Goal: Browse casually: Explore the website without a specific task or goal

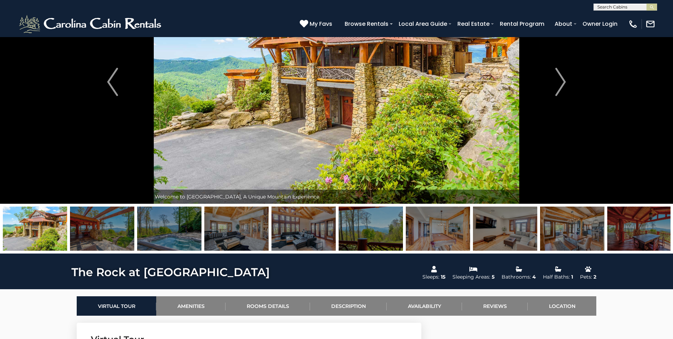
scroll to position [77, 0]
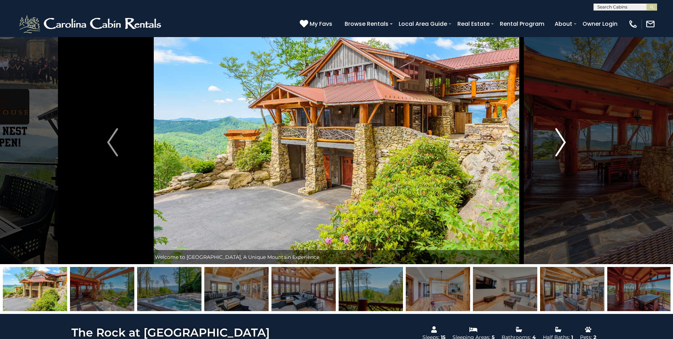
click at [562, 135] on img "Next" at bounding box center [560, 142] width 11 height 28
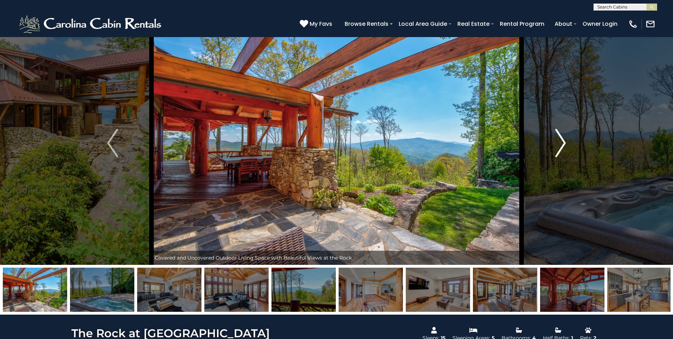
click at [557, 140] on img "Next" at bounding box center [560, 143] width 11 height 28
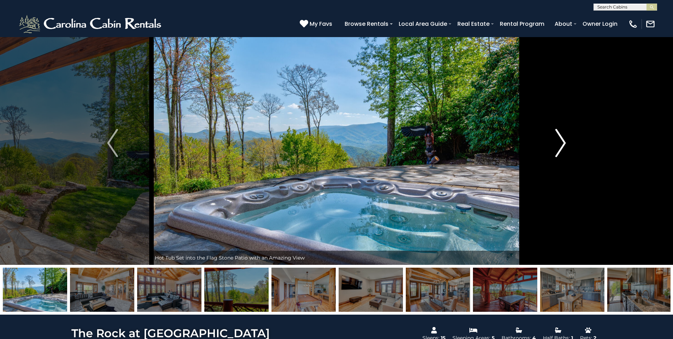
scroll to position [16, 0]
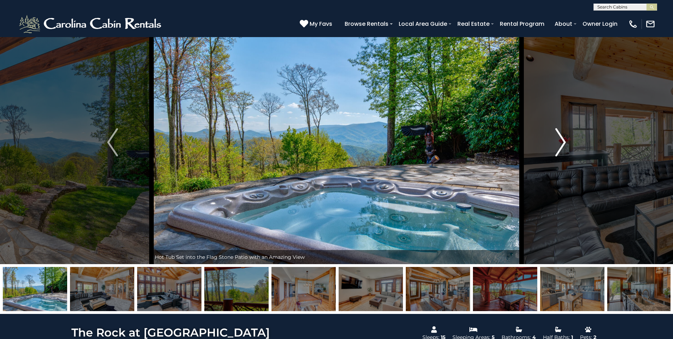
click at [562, 142] on img "Next" at bounding box center [560, 142] width 11 height 28
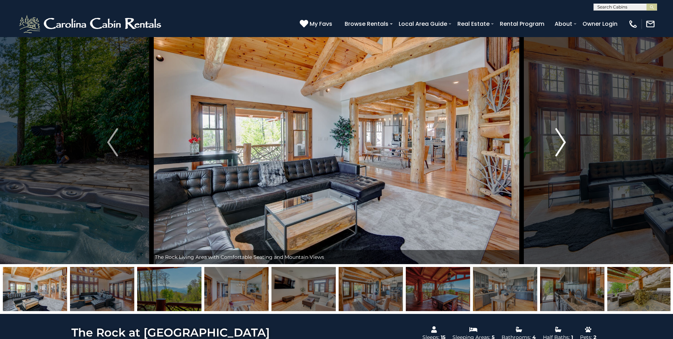
click at [562, 142] on img "Next" at bounding box center [560, 142] width 11 height 28
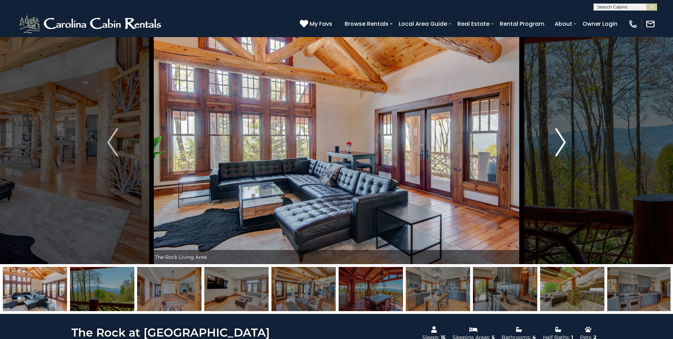
click at [562, 142] on img "Next" at bounding box center [560, 142] width 11 height 28
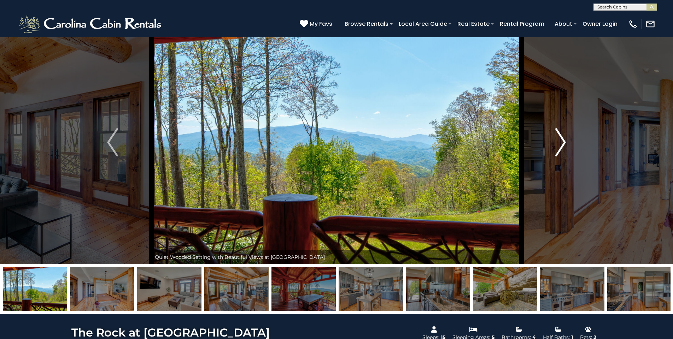
click at [562, 142] on img "Next" at bounding box center [560, 142] width 11 height 28
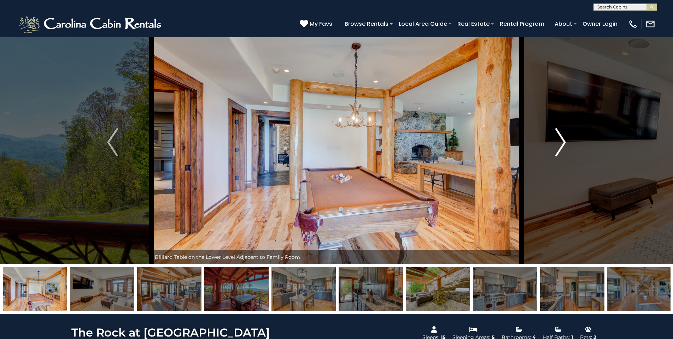
click at [562, 142] on img "Next" at bounding box center [560, 142] width 11 height 28
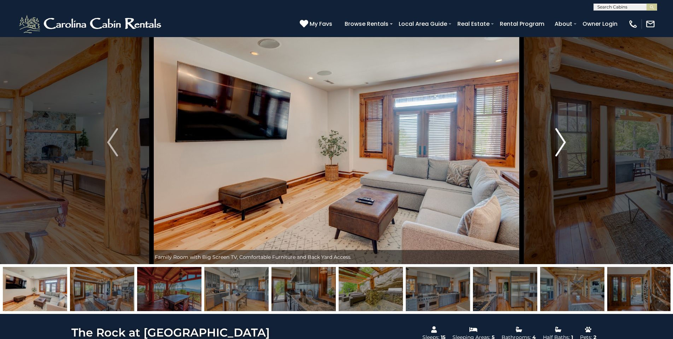
click at [562, 142] on img "Next" at bounding box center [560, 142] width 11 height 28
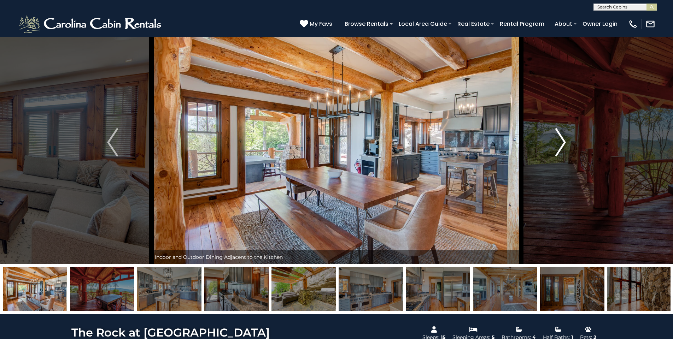
click at [562, 142] on img "Next" at bounding box center [560, 142] width 11 height 28
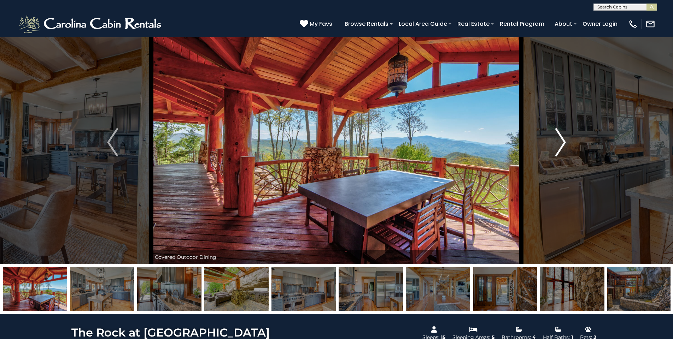
click at [562, 142] on img "Next" at bounding box center [560, 142] width 11 height 28
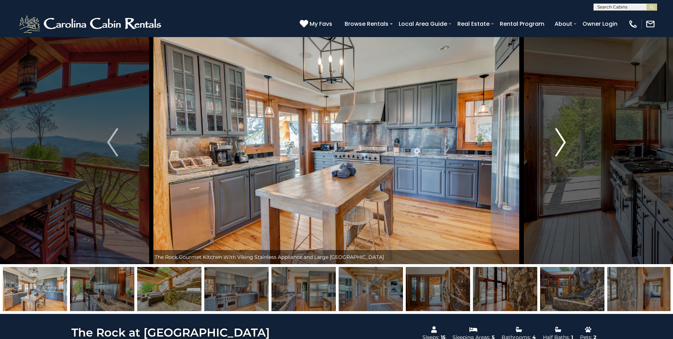
click at [562, 142] on img "Next" at bounding box center [560, 142] width 11 height 28
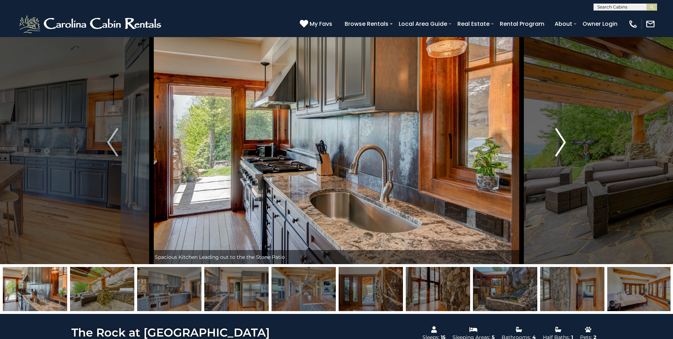
click at [562, 142] on img "Next" at bounding box center [560, 142] width 11 height 28
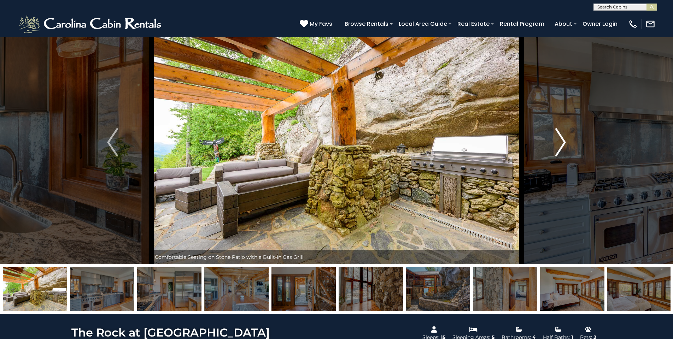
click at [562, 142] on img "Next" at bounding box center [560, 142] width 11 height 28
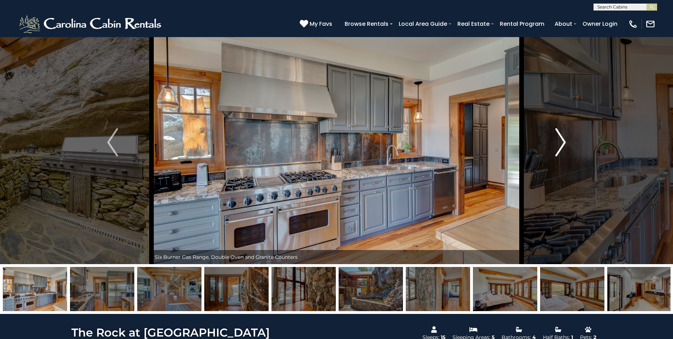
click at [562, 142] on img "Next" at bounding box center [560, 142] width 11 height 28
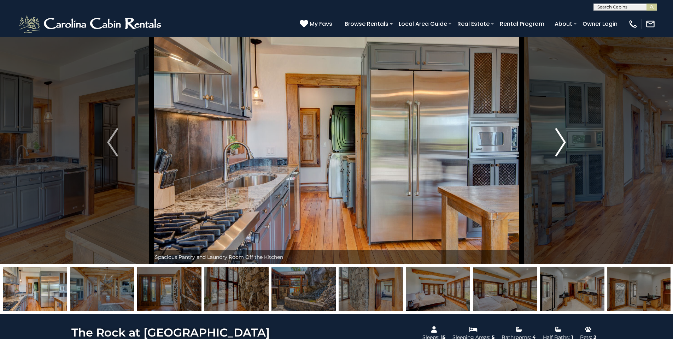
click at [562, 142] on img "Next" at bounding box center [560, 142] width 11 height 28
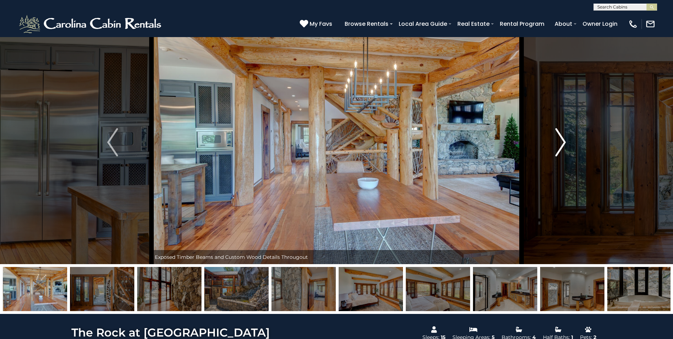
click at [562, 142] on img "Next" at bounding box center [560, 142] width 11 height 28
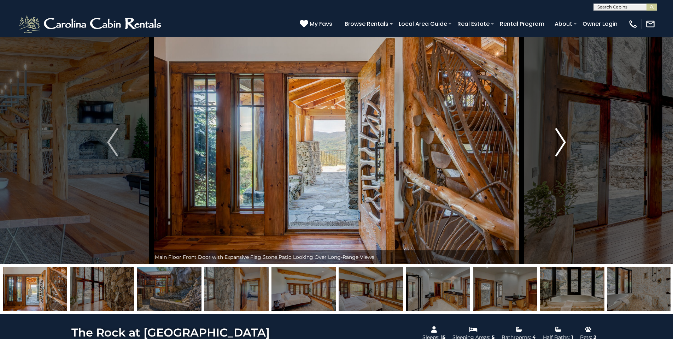
click at [562, 142] on img "Next" at bounding box center [560, 142] width 11 height 28
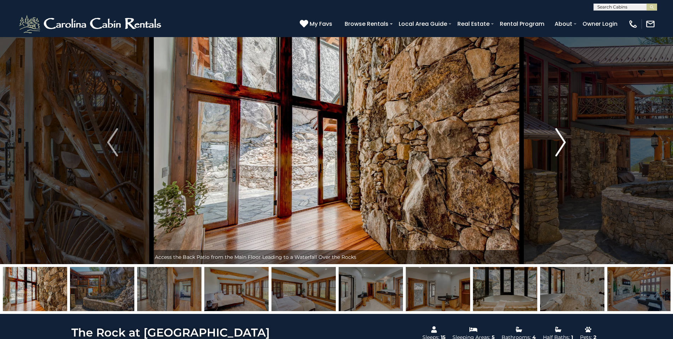
click at [562, 142] on img "Next" at bounding box center [560, 142] width 11 height 28
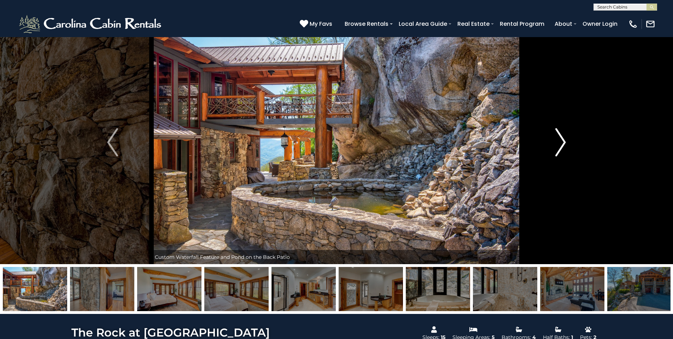
click at [562, 142] on img "Next" at bounding box center [560, 142] width 11 height 28
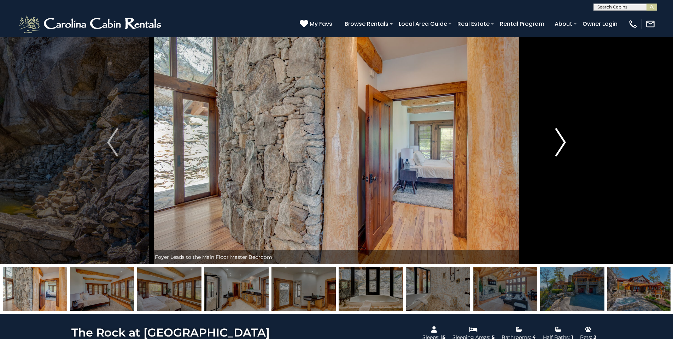
click at [562, 142] on img "Next" at bounding box center [560, 142] width 11 height 28
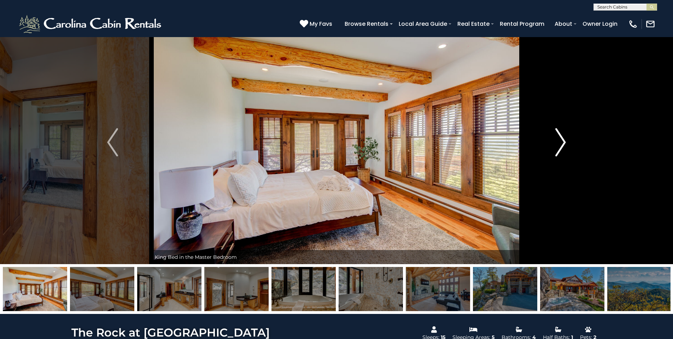
click at [562, 142] on img "Next" at bounding box center [560, 142] width 11 height 28
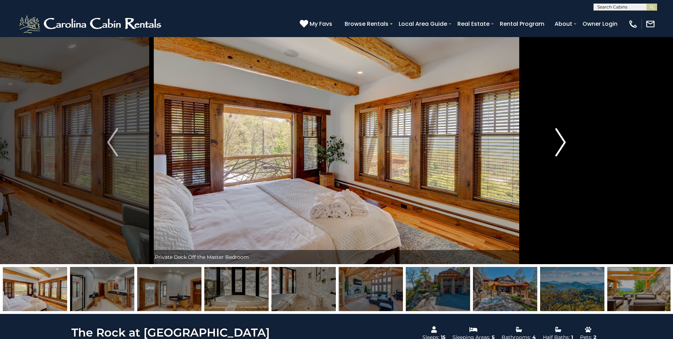
click at [562, 142] on img "Next" at bounding box center [560, 142] width 11 height 28
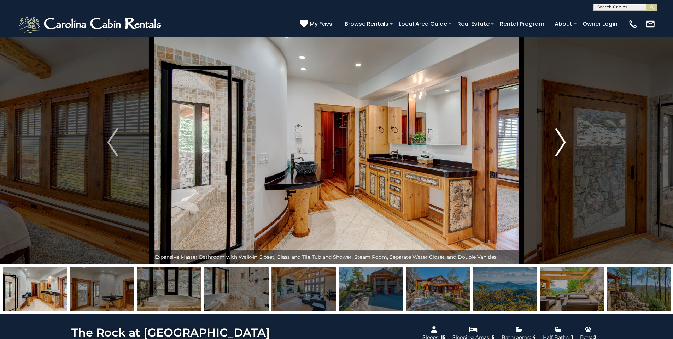
click at [562, 142] on img "Next" at bounding box center [560, 142] width 11 height 28
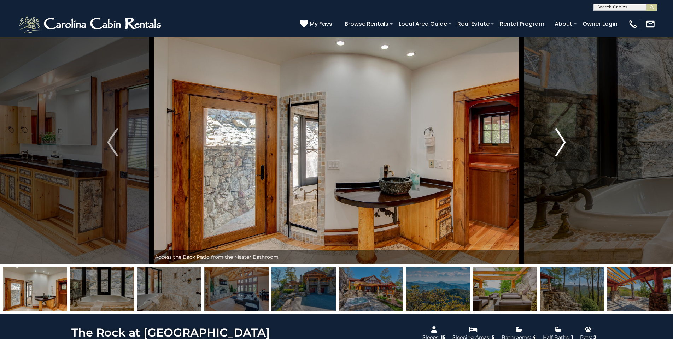
click at [562, 142] on img "Next" at bounding box center [560, 142] width 11 height 28
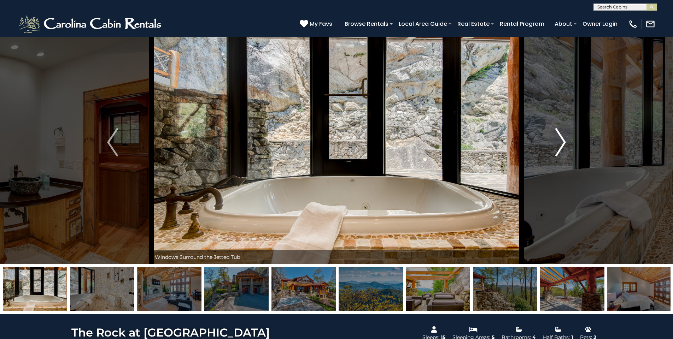
click at [562, 142] on img "Next" at bounding box center [560, 142] width 11 height 28
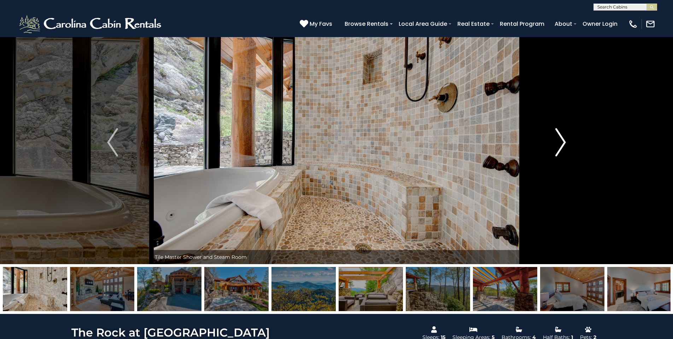
click at [562, 142] on img "Next" at bounding box center [560, 142] width 11 height 28
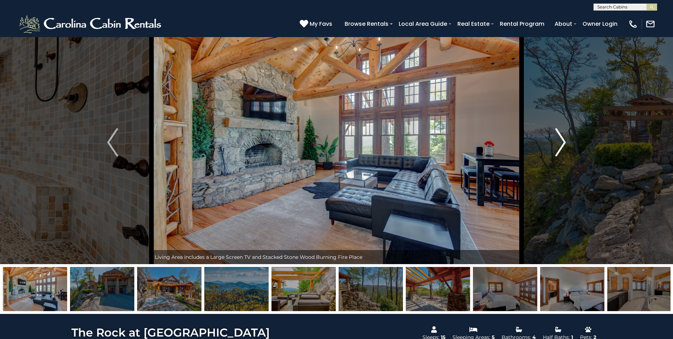
click at [562, 142] on img "Next" at bounding box center [560, 142] width 11 height 28
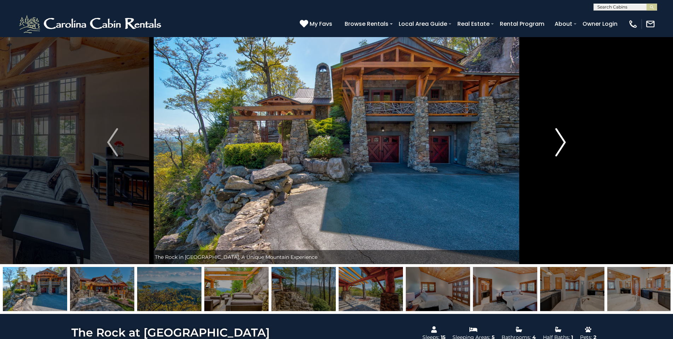
click at [562, 142] on img "Next" at bounding box center [560, 142] width 11 height 28
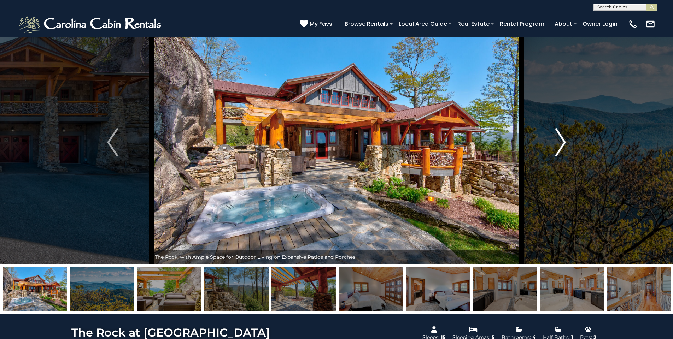
click at [562, 142] on img "Next" at bounding box center [560, 142] width 11 height 28
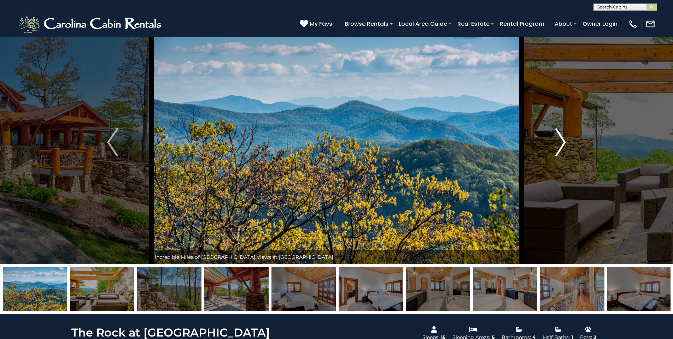
click at [562, 142] on img "Next" at bounding box center [560, 142] width 11 height 28
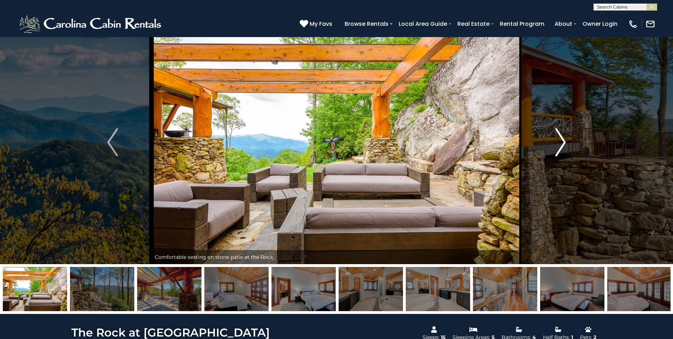
click at [562, 142] on img "Next" at bounding box center [560, 142] width 11 height 28
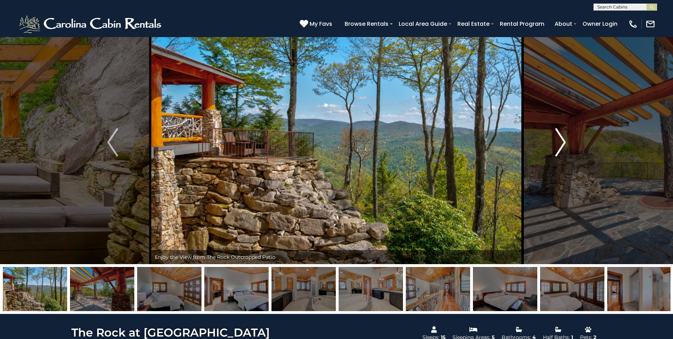
click at [562, 142] on img "Next" at bounding box center [560, 142] width 11 height 28
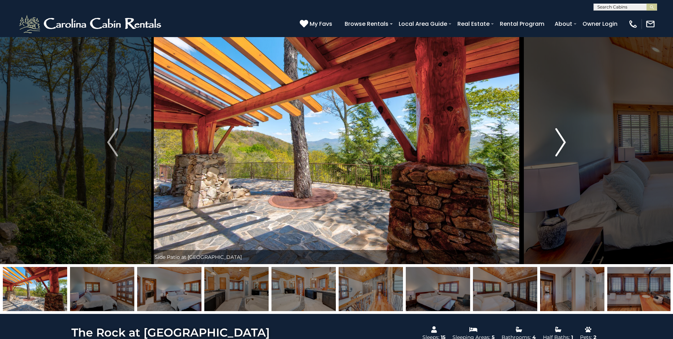
click at [562, 142] on img "Next" at bounding box center [560, 142] width 11 height 28
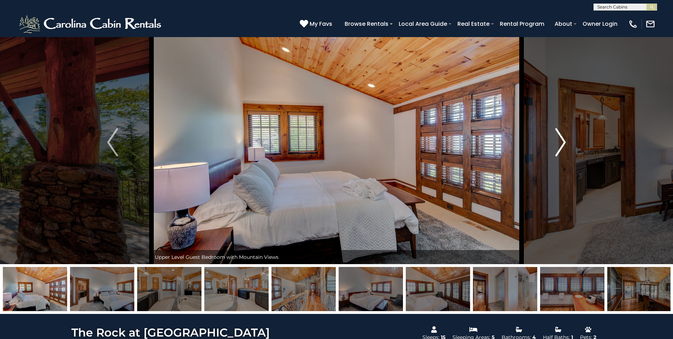
click at [562, 142] on img "Next" at bounding box center [560, 142] width 11 height 28
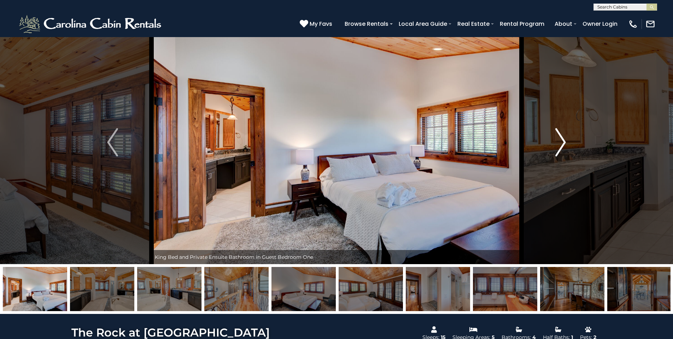
click at [562, 142] on img "Next" at bounding box center [560, 142] width 11 height 28
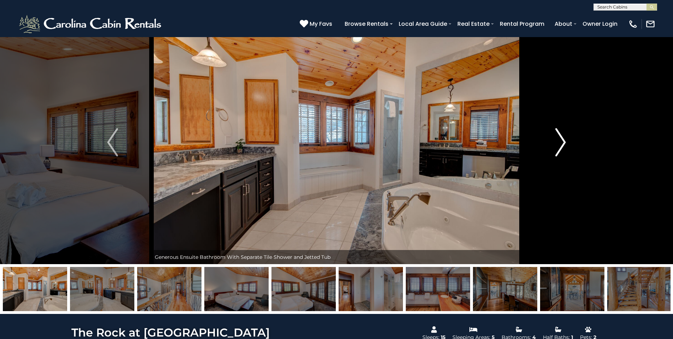
click at [562, 142] on img "Next" at bounding box center [560, 142] width 11 height 28
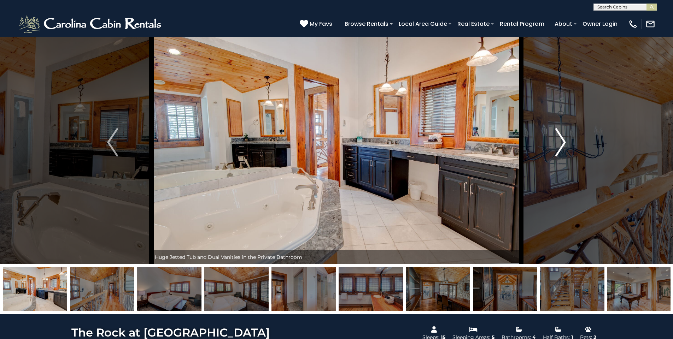
click at [562, 142] on img "Next" at bounding box center [560, 142] width 11 height 28
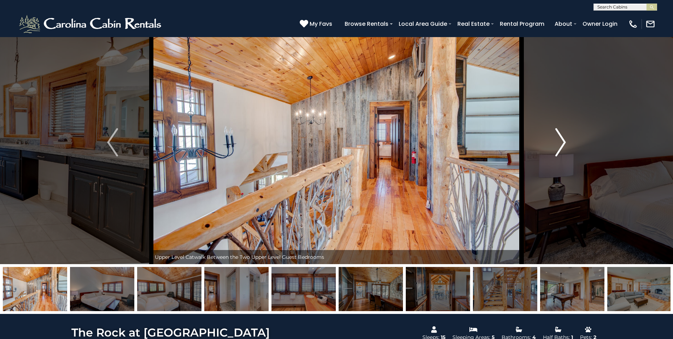
click at [562, 142] on img "Next" at bounding box center [560, 142] width 11 height 28
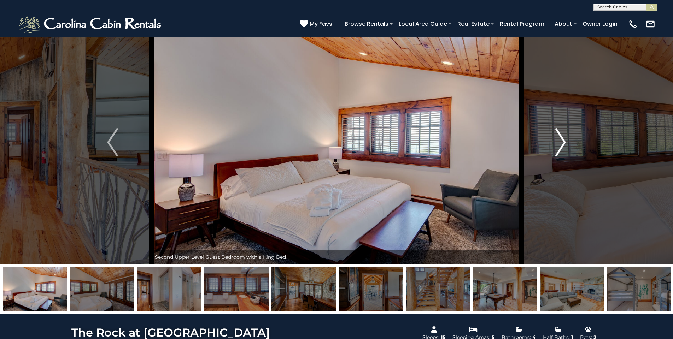
click at [562, 142] on img "Next" at bounding box center [560, 142] width 11 height 28
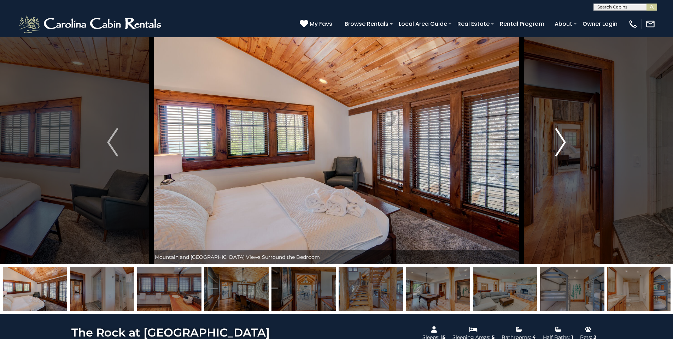
click at [562, 142] on img "Next" at bounding box center [560, 142] width 11 height 28
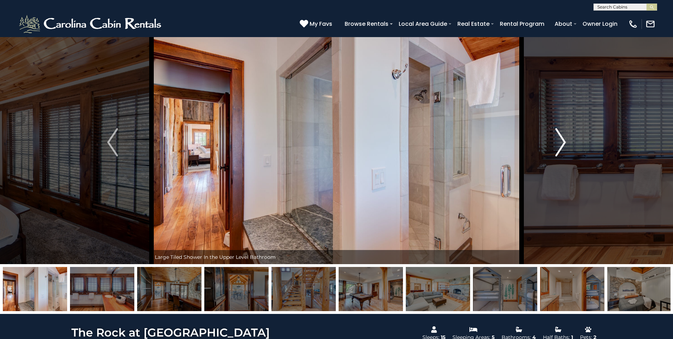
click at [562, 142] on img "Next" at bounding box center [560, 142] width 11 height 28
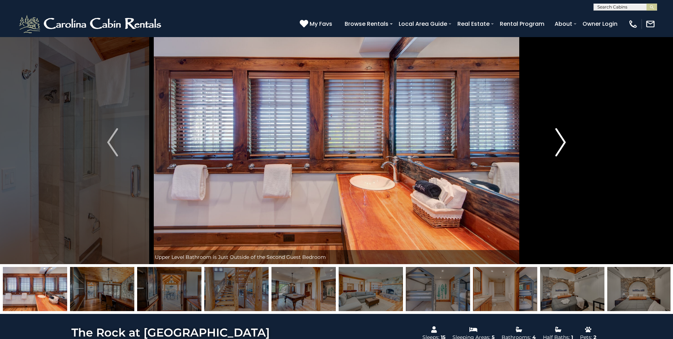
click at [562, 142] on img "Next" at bounding box center [560, 142] width 11 height 28
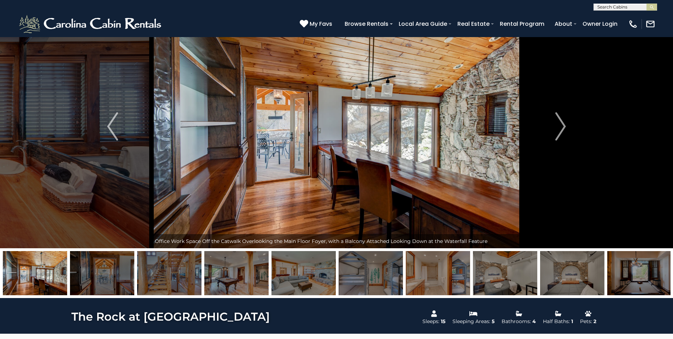
scroll to position [33, 0]
